Goal: Check status: Check status

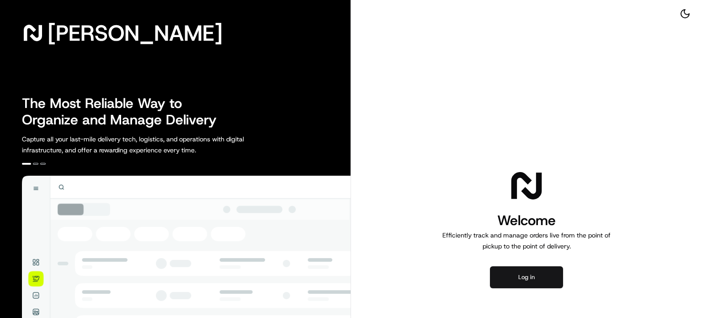
click at [541, 279] on button "Log in" at bounding box center [526, 277] width 73 height 22
